Goal: Complete application form: Complete application form

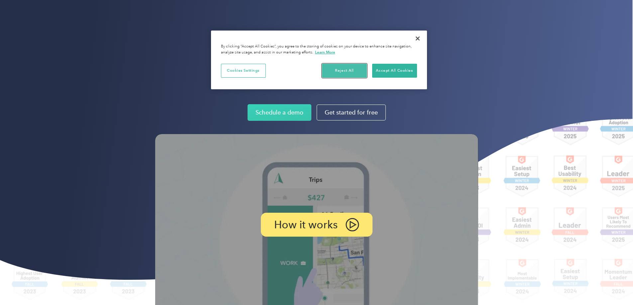
drag, startPoint x: 351, startPoint y: 68, endPoint x: 353, endPoint y: 65, distance: 3.6
click at [353, 65] on button "Reject All" at bounding box center [344, 71] width 45 height 14
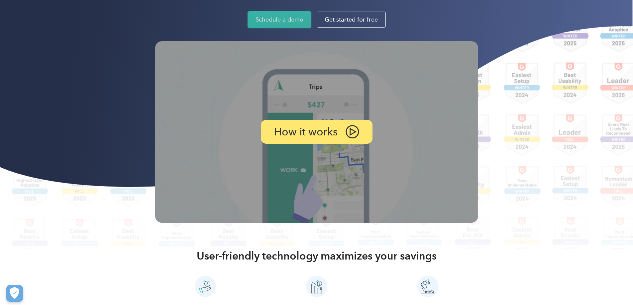
scroll to position [166, 0]
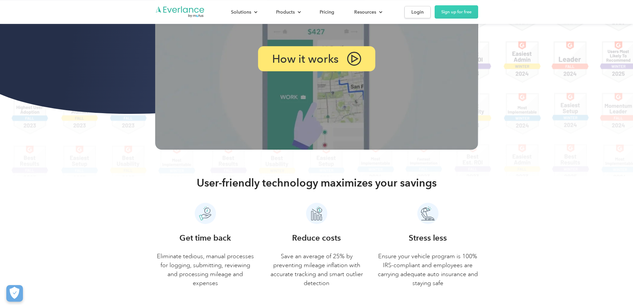
click at [353, 66] on img at bounding box center [354, 59] width 14 height 14
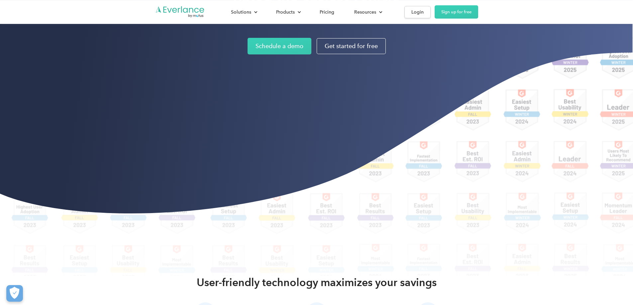
scroll to position [100, 0]
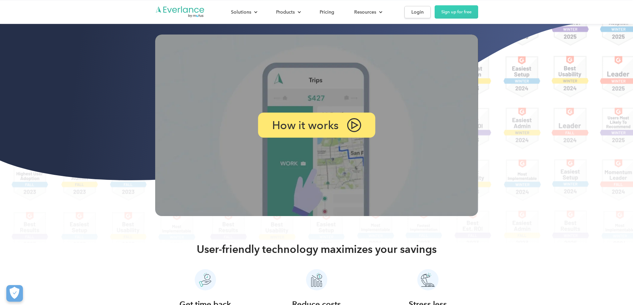
click at [353, 132] on img at bounding box center [354, 125] width 14 height 14
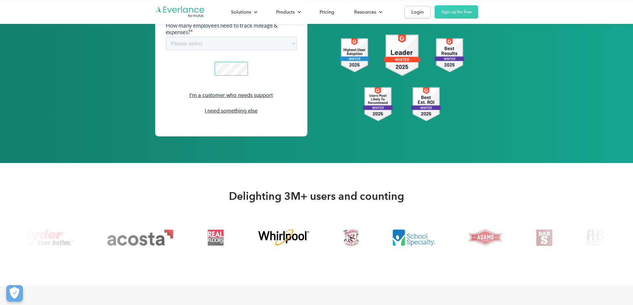
scroll to position [997, 0]
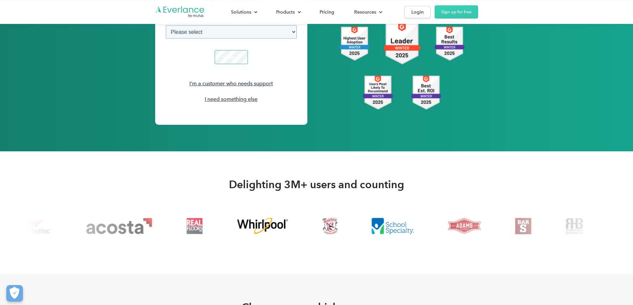
click at [199, 25] on select "Please select 1-4 5-19 20-39 [PHONE_NUMBER] [PHONE_NUMBER] 1000+" at bounding box center [231, 31] width 131 height 13
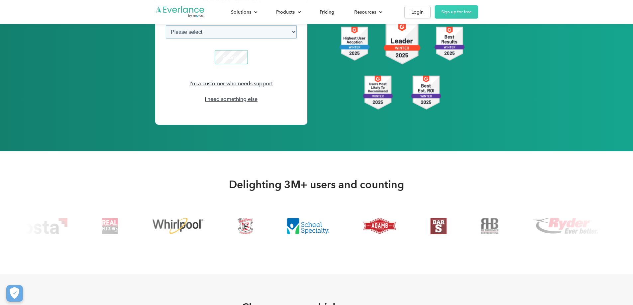
select select "20-39"
click at [166, 25] on select "Please select 1-4 5-19 20-39 [PHONE_NUMBER] [PHONE_NUMBER] 1000+" at bounding box center [231, 31] width 131 height 13
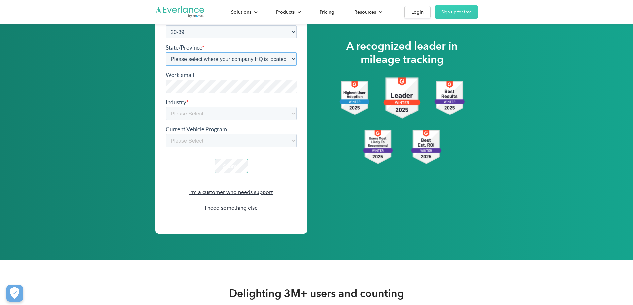
click at [179, 53] on select "Please select where your company HQ is located [US_STATE] [GEOGRAPHIC_DATA] [US…" at bounding box center [231, 58] width 131 height 13
click at [166, 52] on select "Please select where your company HQ is located [US_STATE] [GEOGRAPHIC_DATA] [US…" at bounding box center [231, 58] width 131 height 13
click at [203, 52] on select "Please select where your company HQ is located [US_STATE] [GEOGRAPHIC_DATA] [US…" at bounding box center [231, 58] width 131 height 13
select select "[GEOGRAPHIC_DATA]"
click at [166, 52] on select "Please select where your company HQ is located [US_STATE] [GEOGRAPHIC_DATA] [US…" at bounding box center [231, 58] width 131 height 13
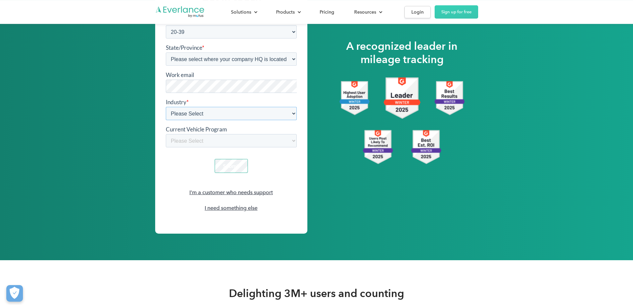
click at [194, 109] on select "Please Select Construction Food and beverage Healthcare Medical device, pharma …" at bounding box center [231, 113] width 131 height 13
select select "Retail"
click at [166, 107] on select "Please Select Construction Food and beverage Healthcare Medical device, pharma …" at bounding box center [231, 113] width 131 height 13
click at [193, 137] on select "Please Select Car allowance/monthly stipend CPM reimbursement FAVR reimbursemen…" at bounding box center [231, 140] width 131 height 13
select select "Manual Mileage Reimbursement"
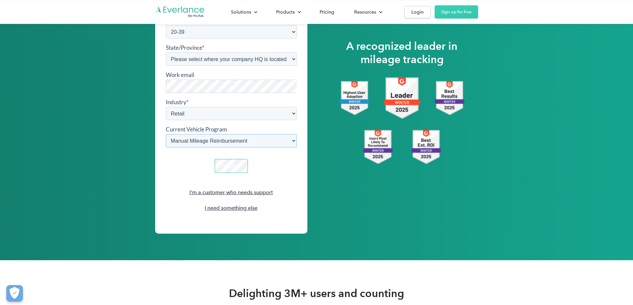
click at [166, 134] on select "Please Select Car allowance/monthly stipend CPM reimbursement FAVR reimbursemen…" at bounding box center [231, 140] width 131 height 13
